Goal: Navigation & Orientation: Find specific page/section

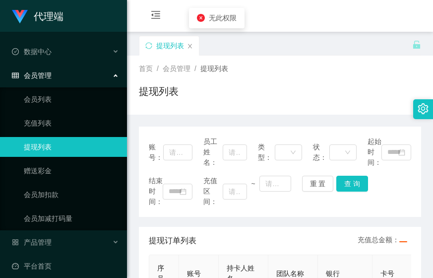
click at [96, 74] on div "会员管理" at bounding box center [63, 75] width 127 height 20
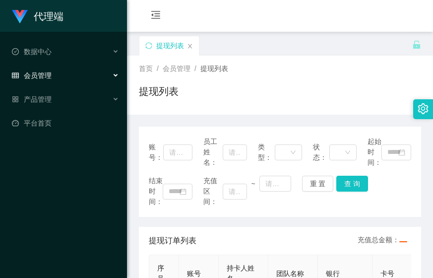
click at [149, 69] on span "首页" at bounding box center [146, 68] width 14 height 8
